Goal: Information Seeking & Learning: Learn about a topic

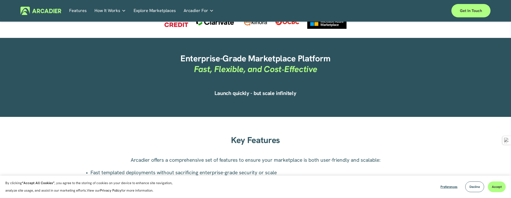
scroll to position [290, 0]
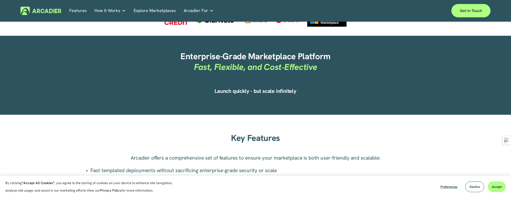
click at [116, 9] on span "How It Works" at bounding box center [108, 10] width 26 height 7
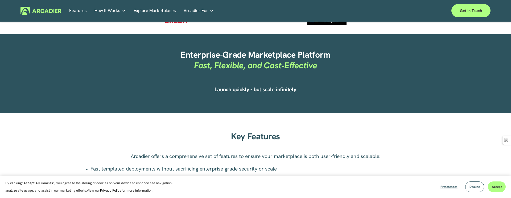
click at [0, 0] on h5 "Why Arcadier" at bounding box center [0, 0] width 0 height 0
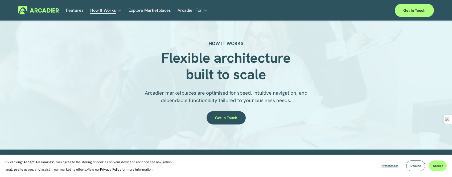
click at [146, 13] on link "Explore Marketplaces" at bounding box center [150, 10] width 42 height 8
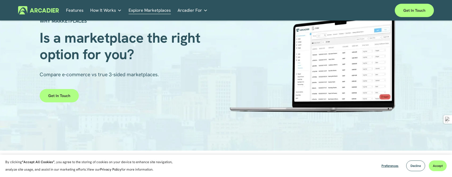
scroll to position [38, 0]
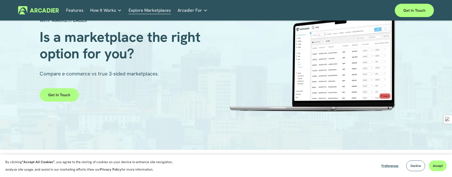
click at [161, 13] on link "Explore Marketplaces" at bounding box center [150, 10] width 42 height 8
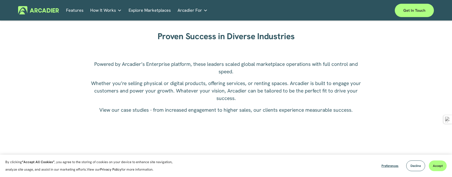
scroll to position [803, 0]
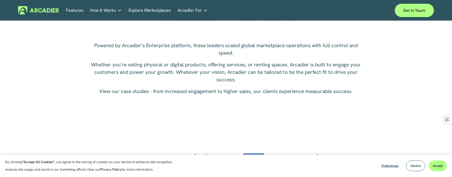
click at [0, 0] on p "Building the world’s most powerful enterprise digital marketplace." at bounding box center [0, 0] width 0 height 0
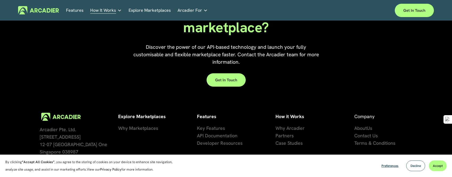
scroll to position [1173, 0]
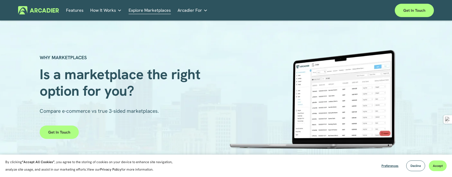
scroll to position [1, 0]
click at [150, 10] on link "Explore Marketplaces" at bounding box center [150, 10] width 42 height 8
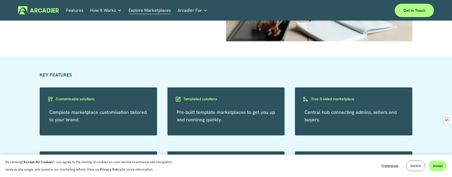
scroll to position [901, 0]
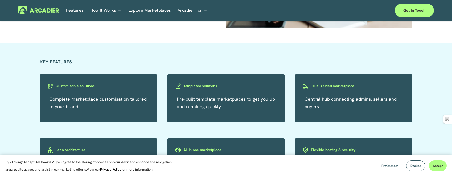
click at [74, 8] on link "Features" at bounding box center [75, 10] width 18 height 8
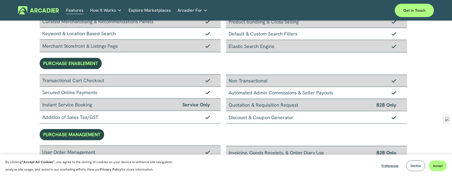
scroll to position [122, 0]
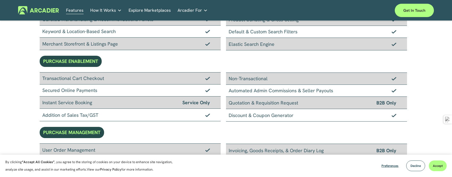
click at [84, 135] on div "PURCHASE MANAGEMENT" at bounding box center [72, 132] width 64 height 11
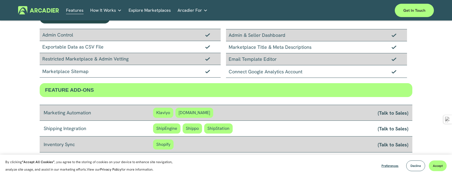
scroll to position [518, 0]
